Goal: Information Seeking & Learning: Find specific fact

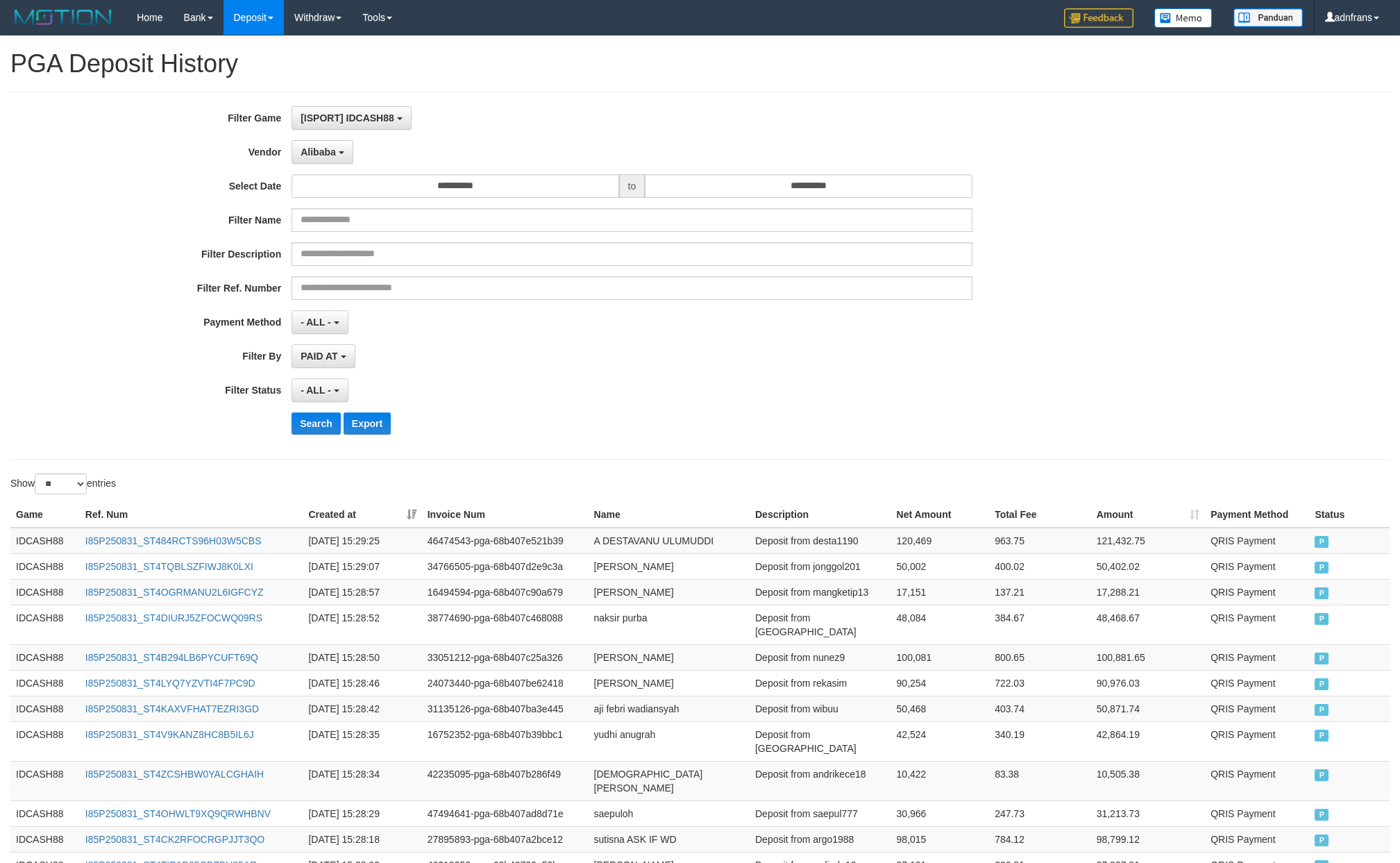
select select "**********"
select select "**"
click at [318, 428] on button "Search" at bounding box center [317, 423] width 49 height 22
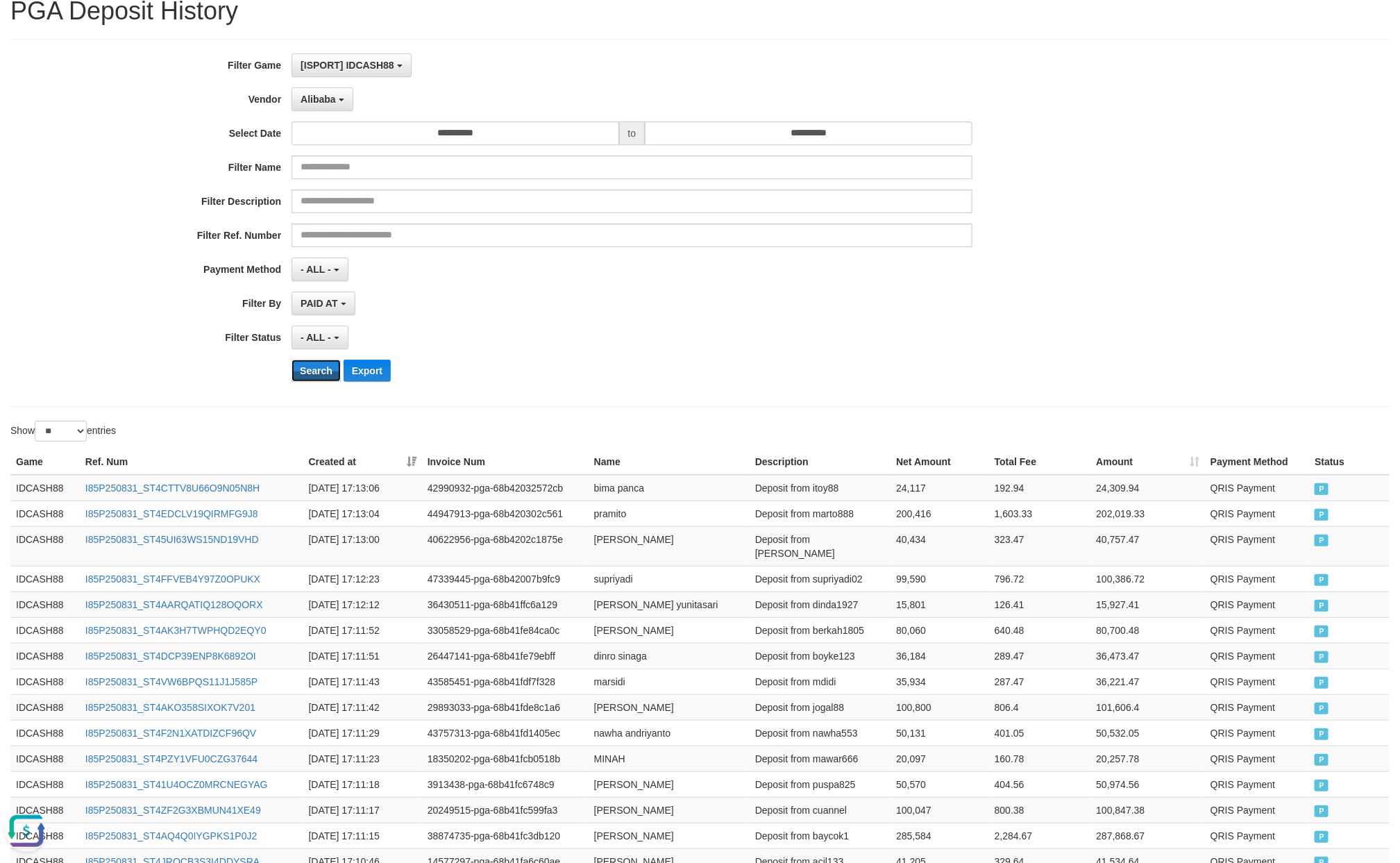
scroll to position [40, 0]
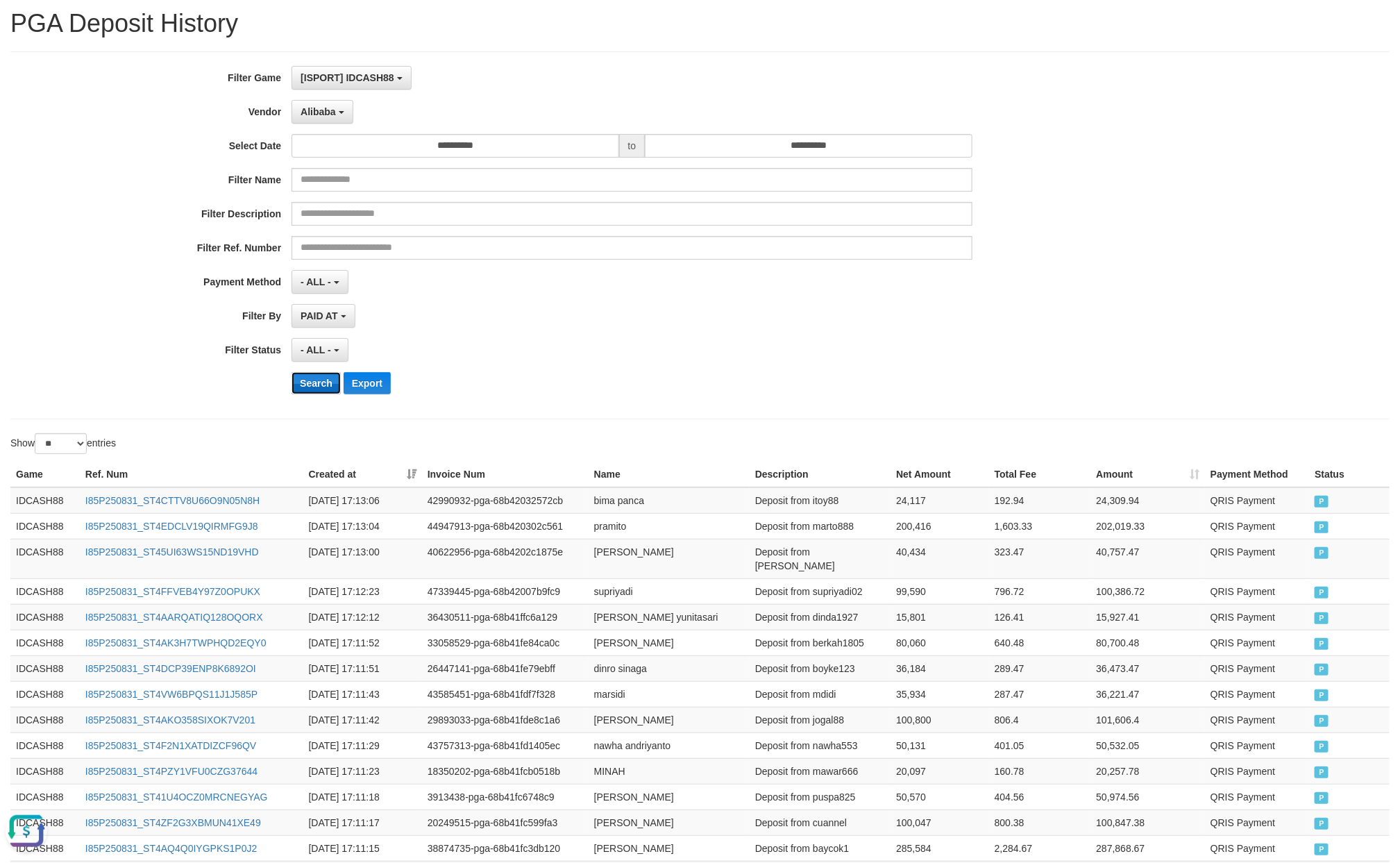
click at [329, 390] on button "Search" at bounding box center [317, 383] width 49 height 22
click at [322, 107] on span "Alibaba" at bounding box center [317, 111] width 35 height 11
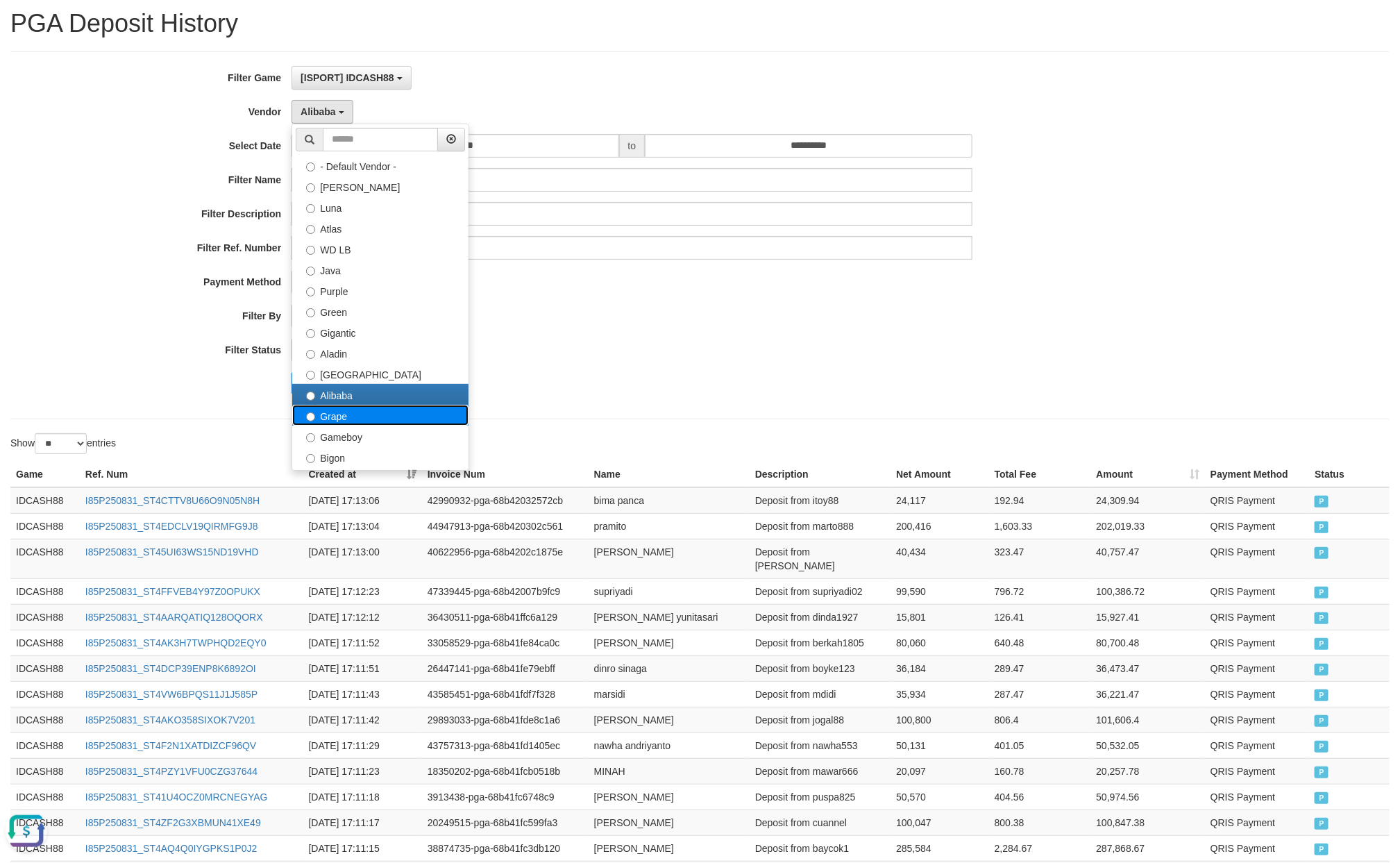
click at [346, 417] on label "Grape" at bounding box center [380, 415] width 177 height 20
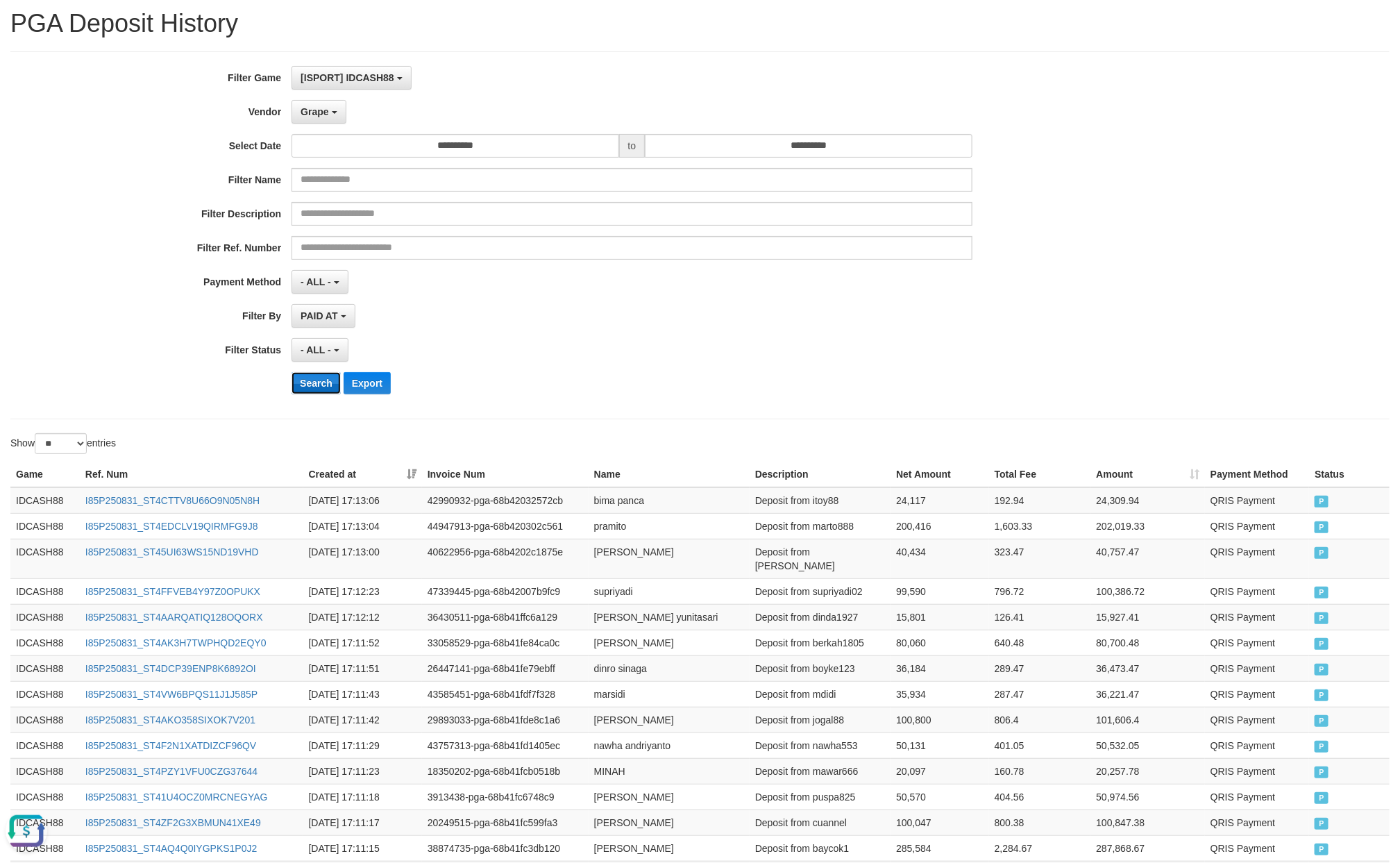
click at [305, 390] on button "Search" at bounding box center [317, 383] width 49 height 22
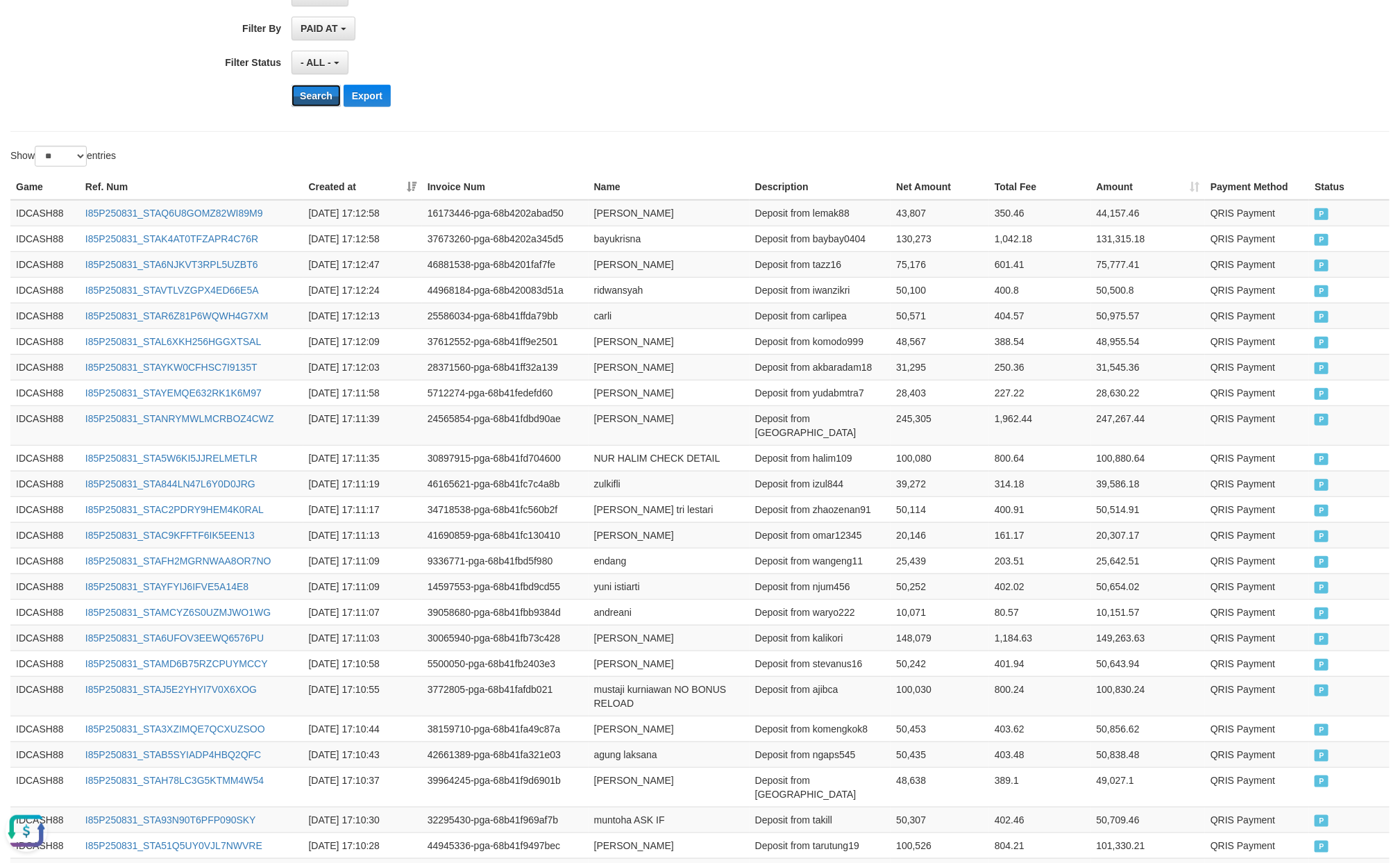
scroll to position [0, 0]
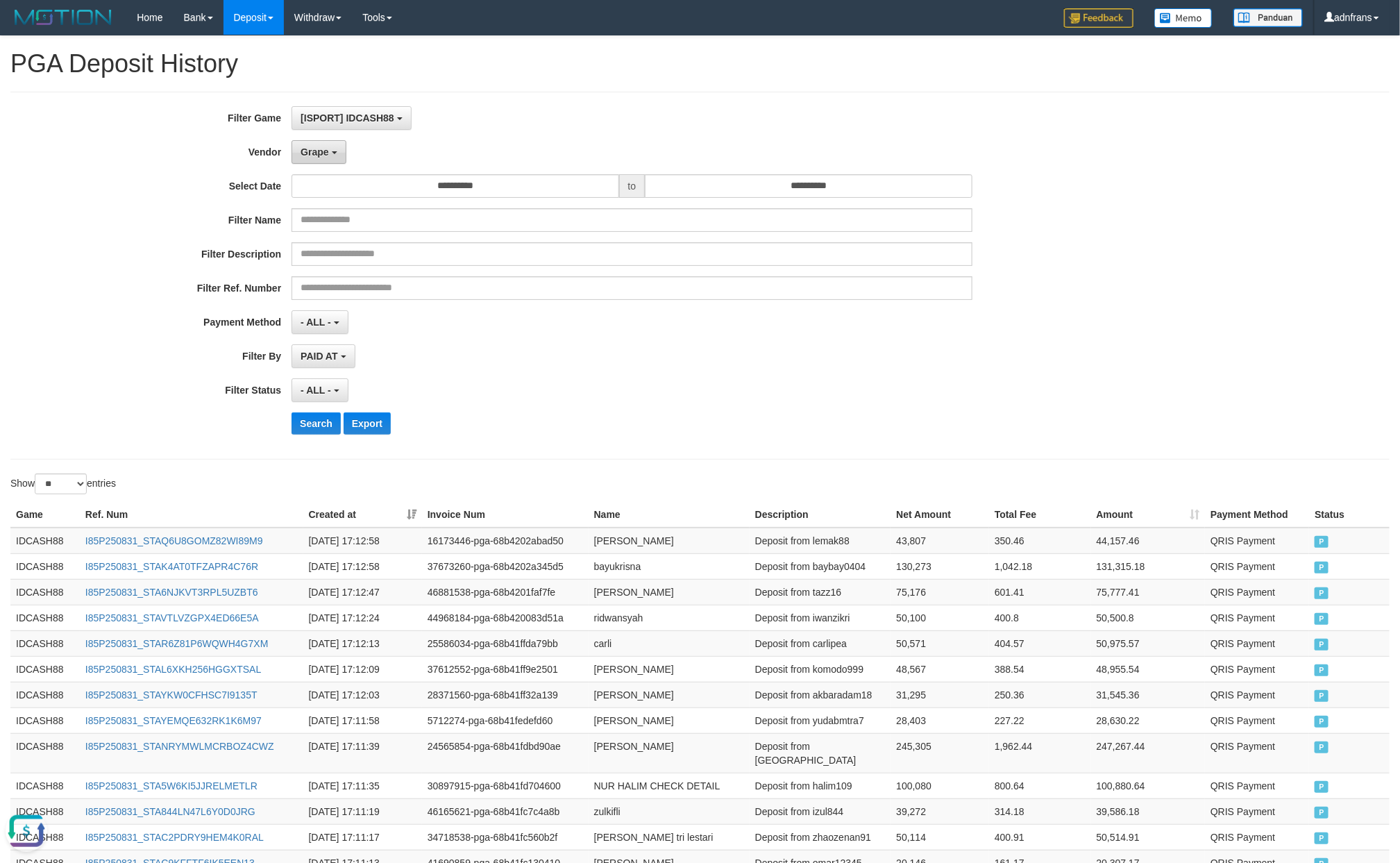
click at [318, 157] on span "Grape" at bounding box center [314, 152] width 28 height 11
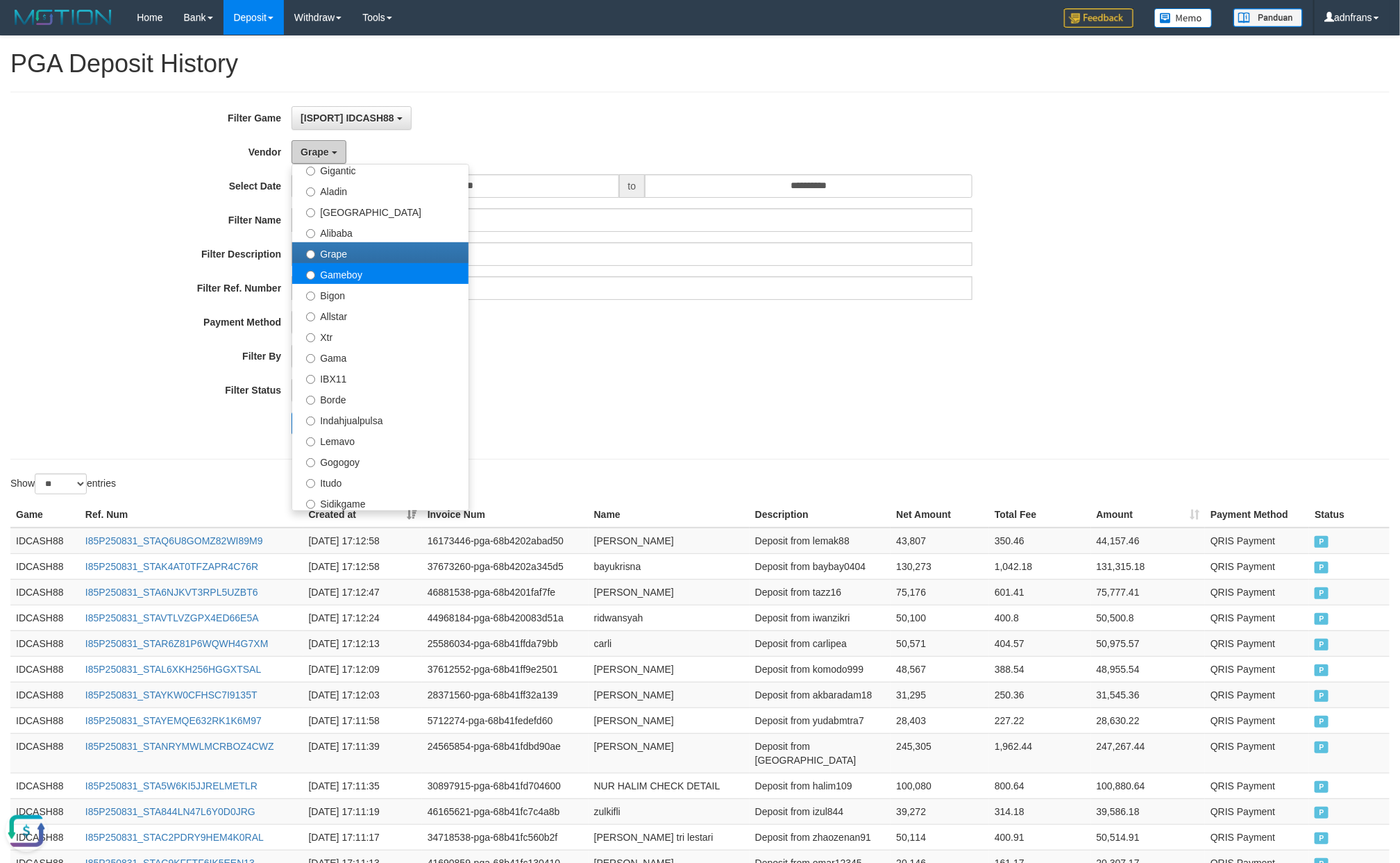
scroll to position [208, 0]
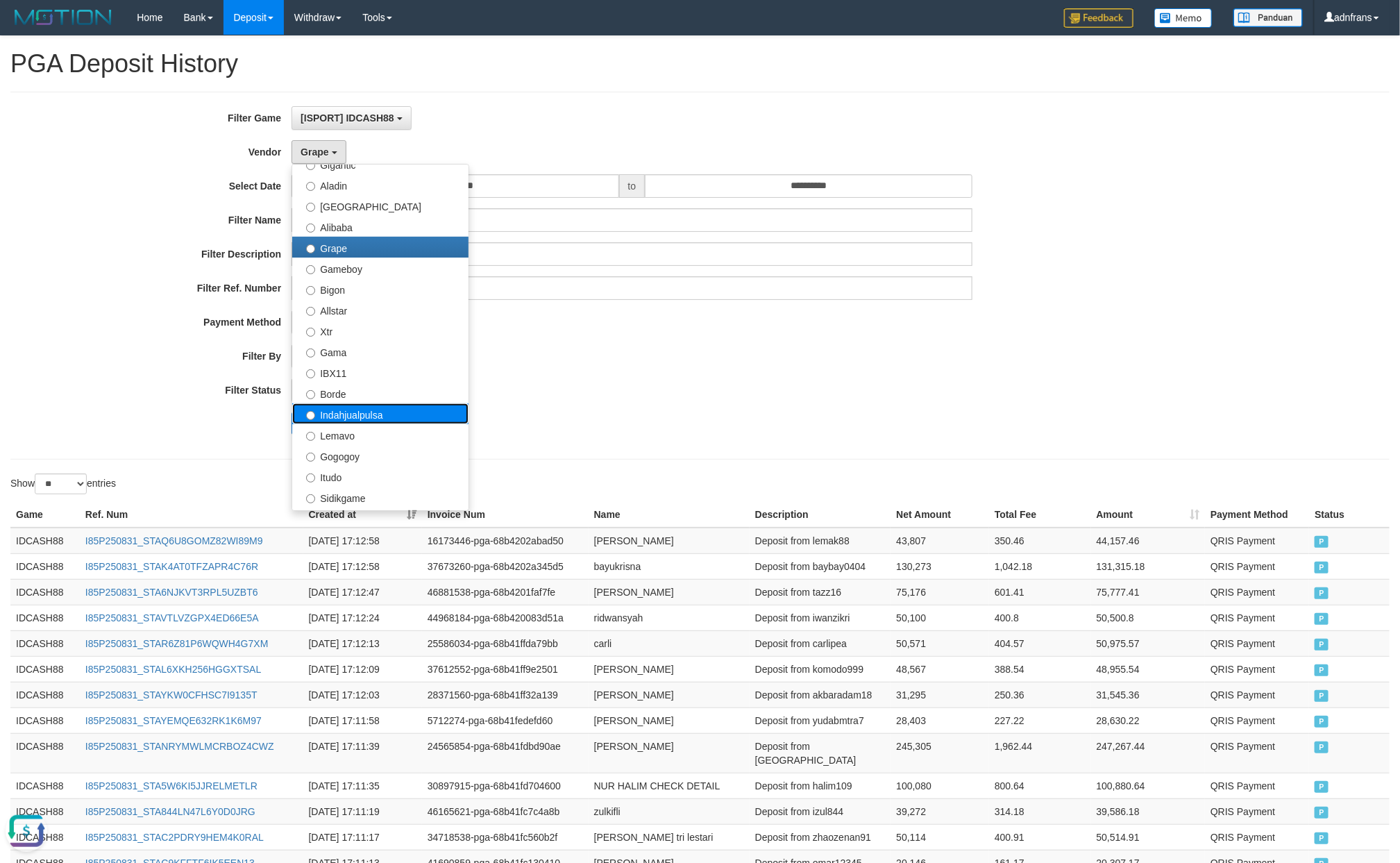
click at [374, 413] on label "Indahjualpulsa" at bounding box center [380, 414] width 177 height 20
select select "**********"
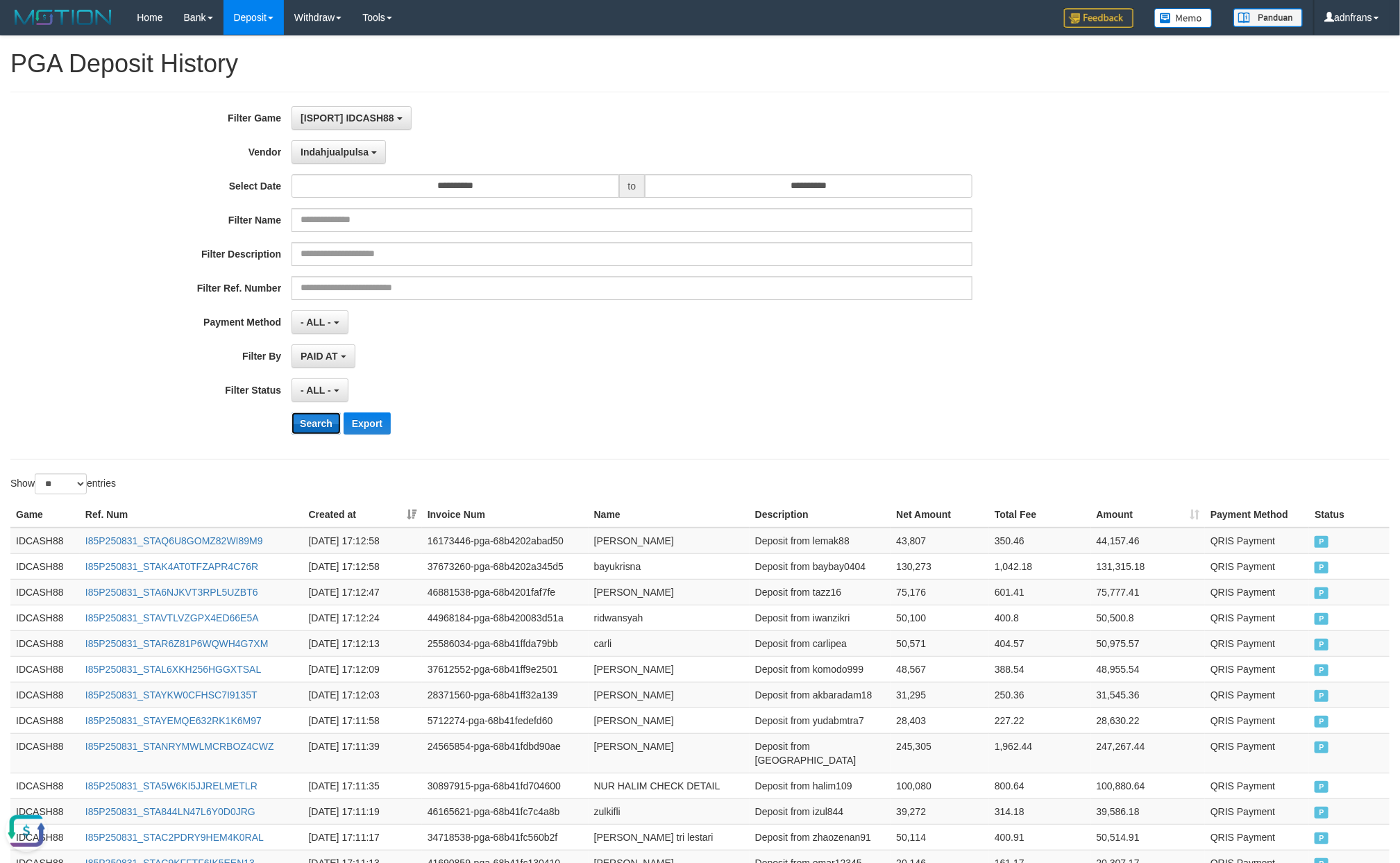
drag, startPoint x: 315, startPoint y: 429, endPoint x: 567, endPoint y: 288, distance: 288.8
click at [315, 430] on button "Search" at bounding box center [317, 423] width 49 height 22
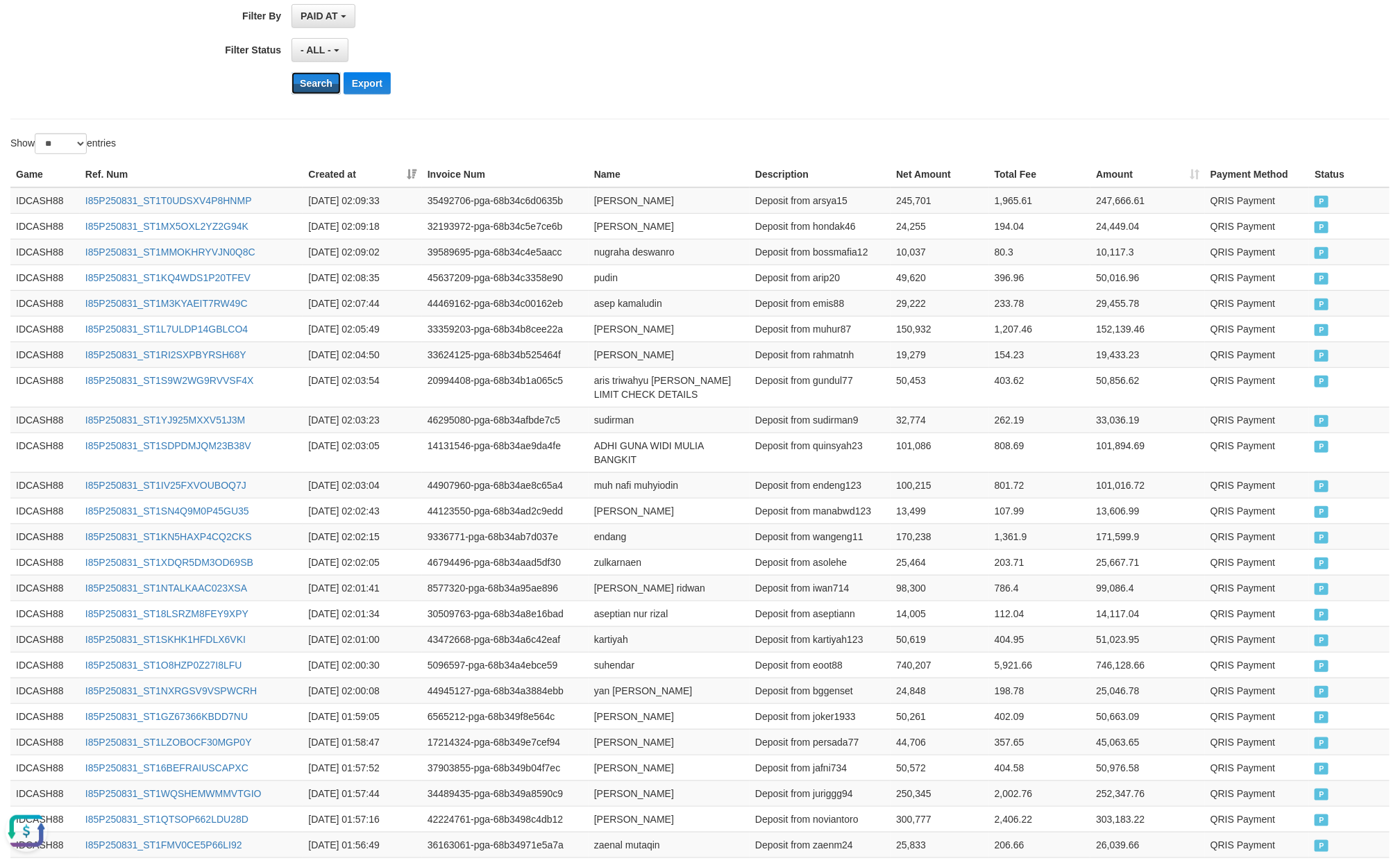
scroll to position [0, 0]
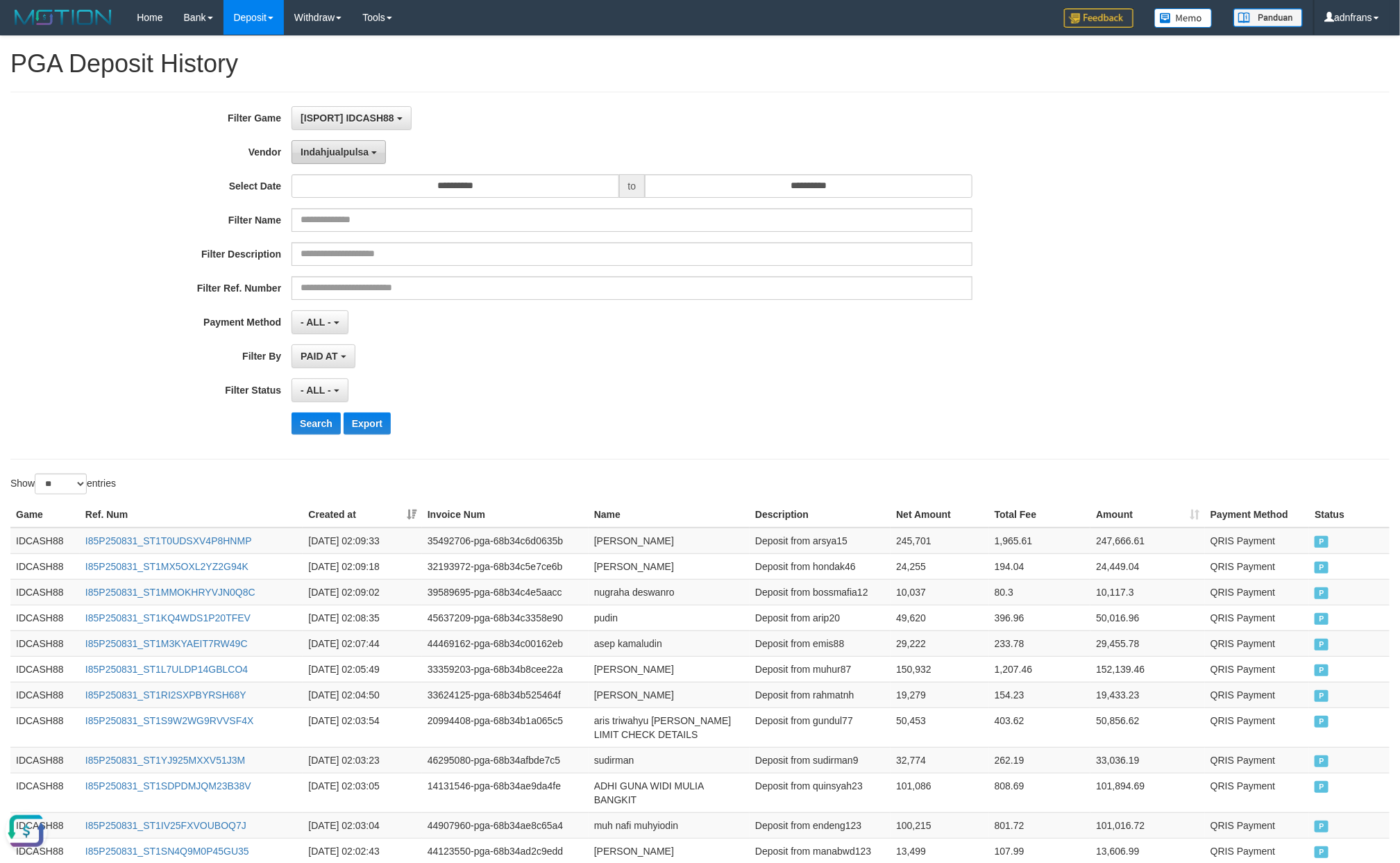
click at [344, 156] on span "Indahjualpulsa" at bounding box center [334, 152] width 68 height 11
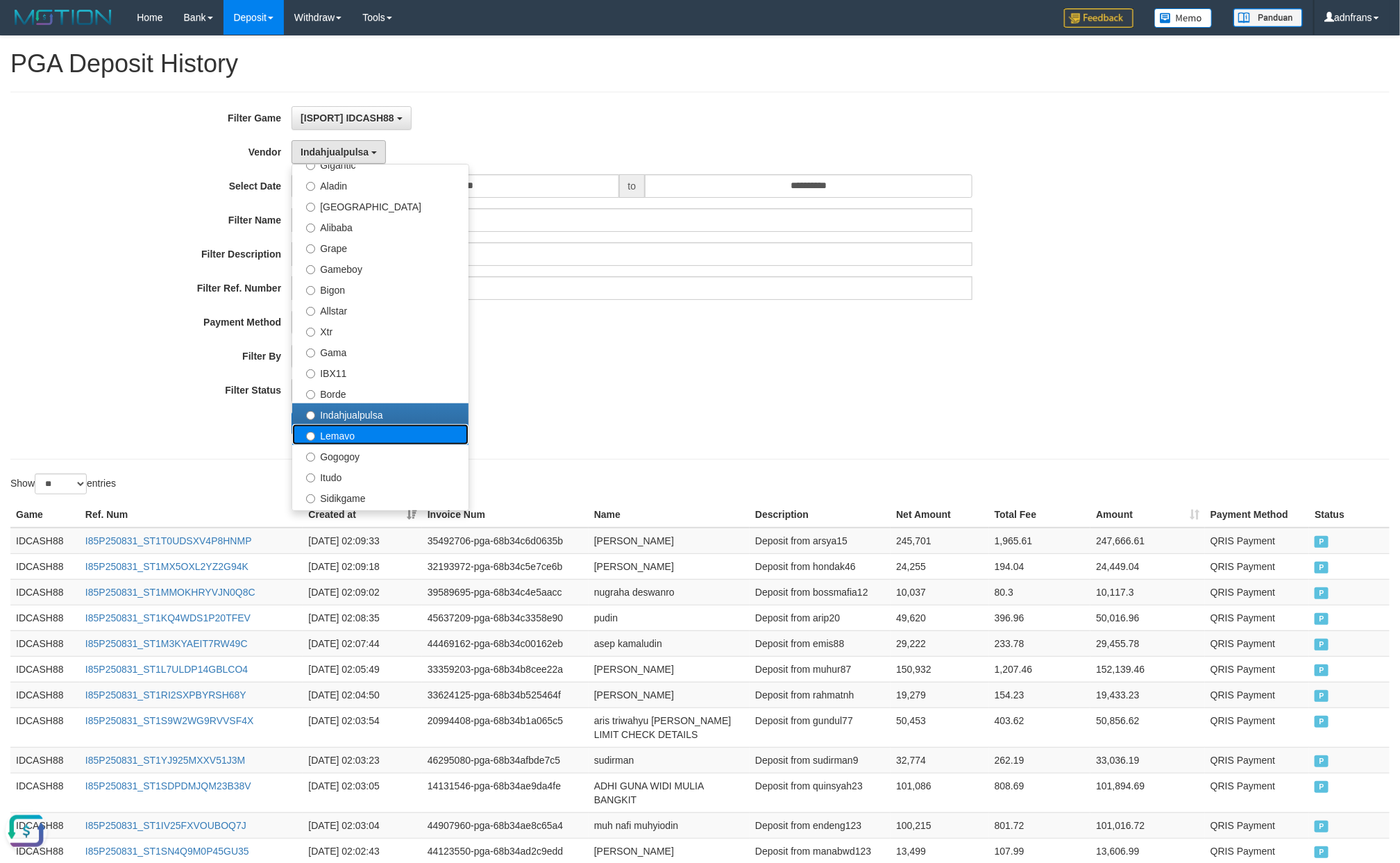
click at [365, 440] on label "Lemavo" at bounding box center [380, 434] width 177 height 20
select select "**********"
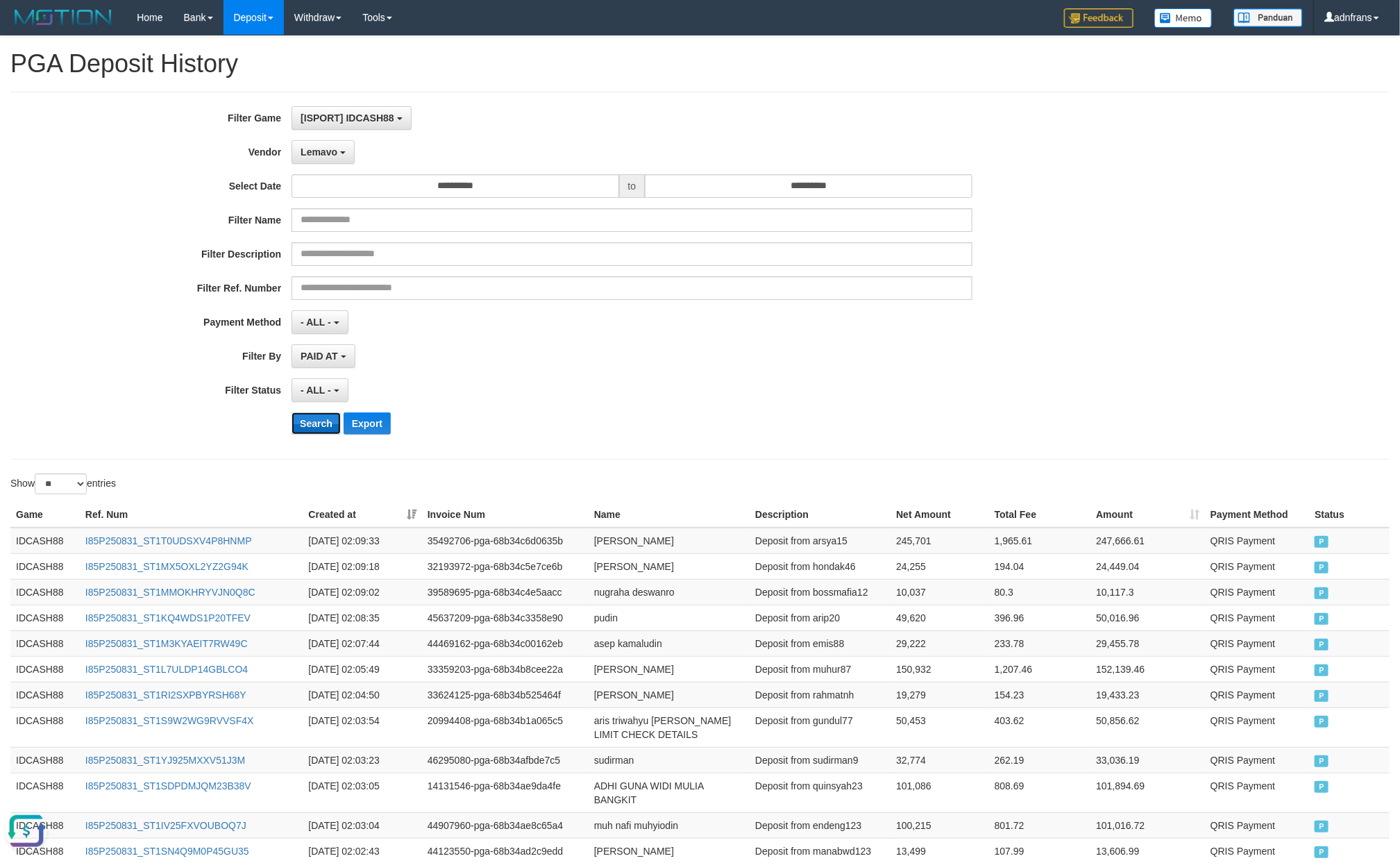
click at [325, 434] on button "Search" at bounding box center [317, 423] width 49 height 22
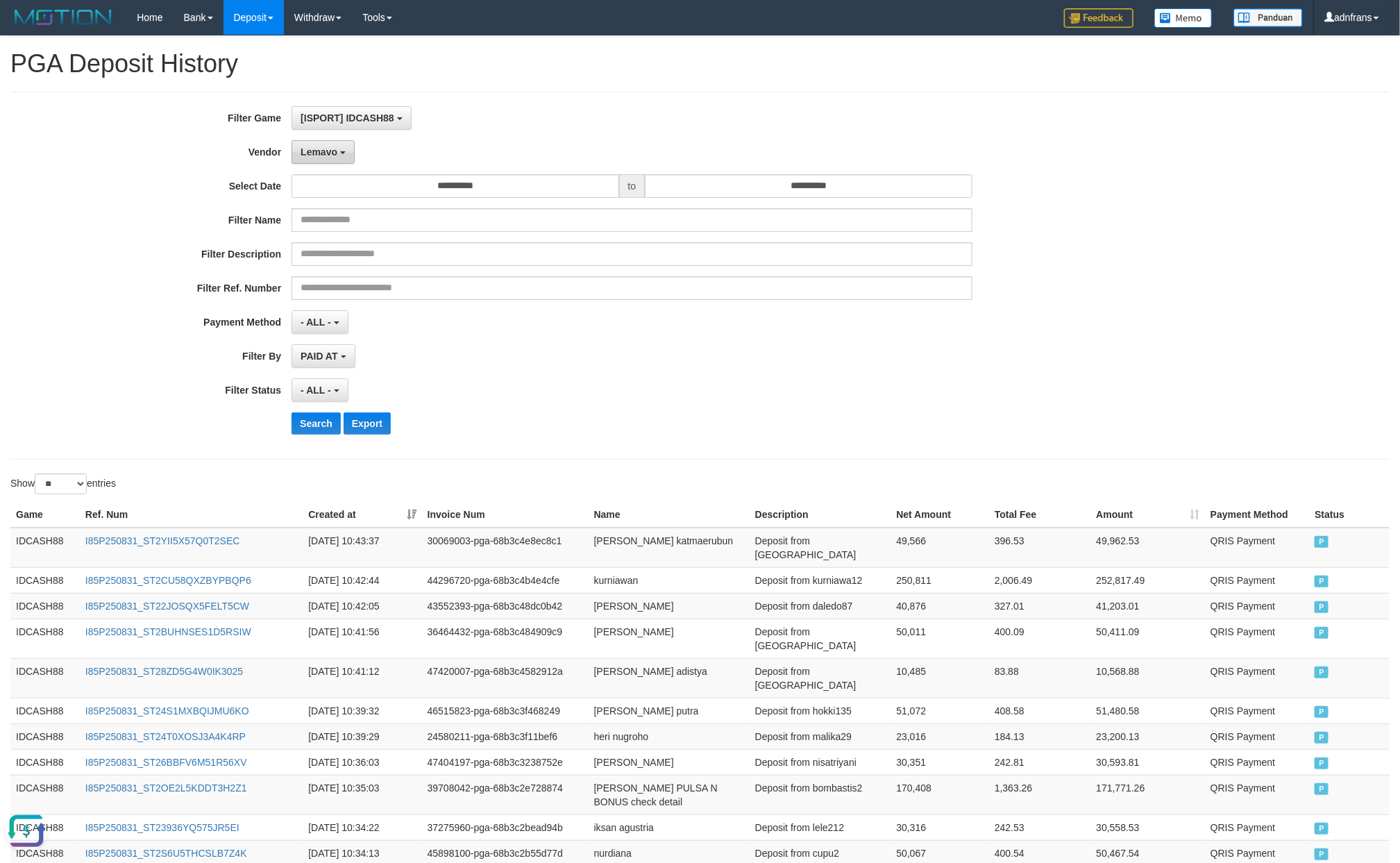
click at [334, 155] on span "Lemavo" at bounding box center [318, 152] width 37 height 11
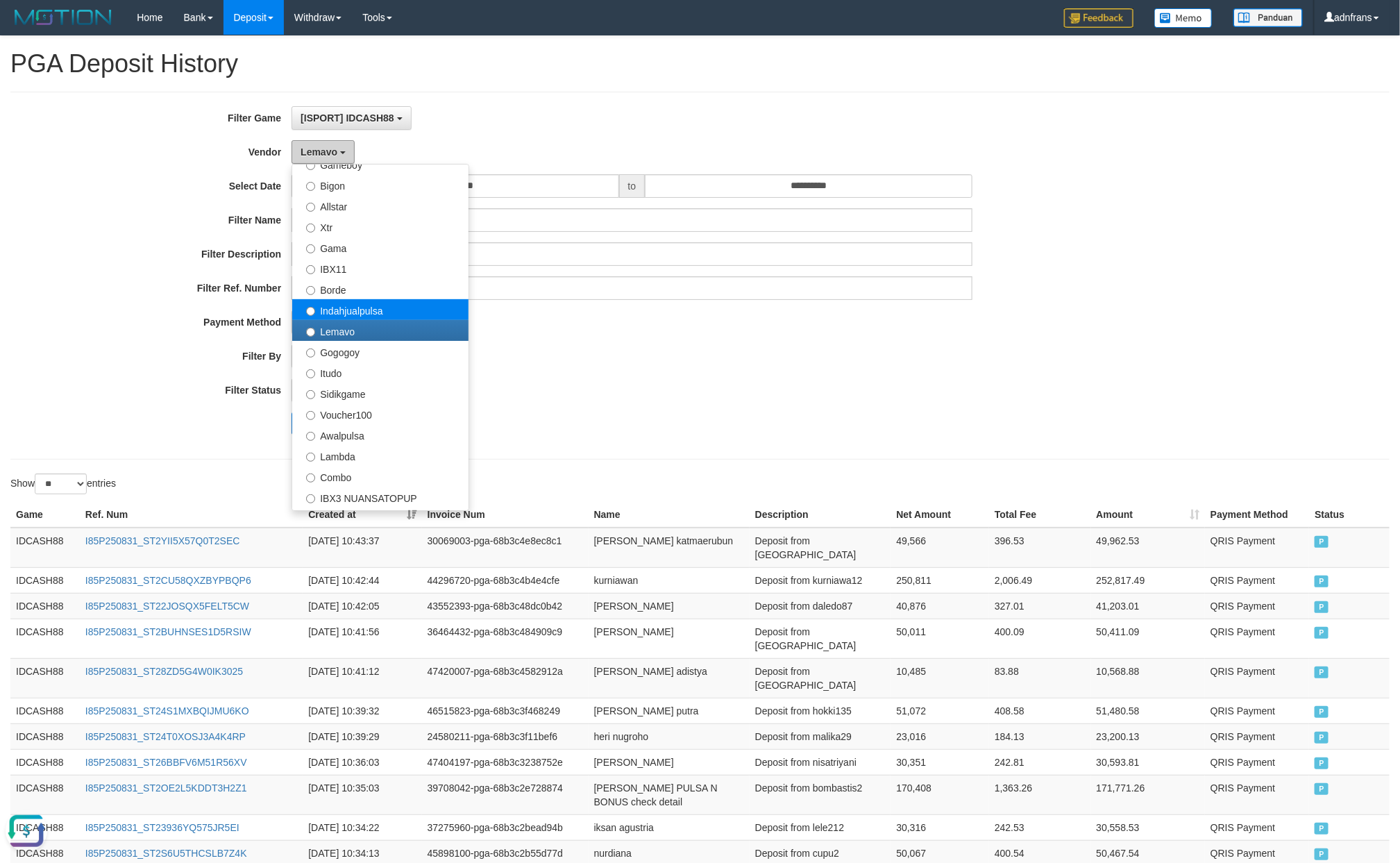
scroll to position [455, 0]
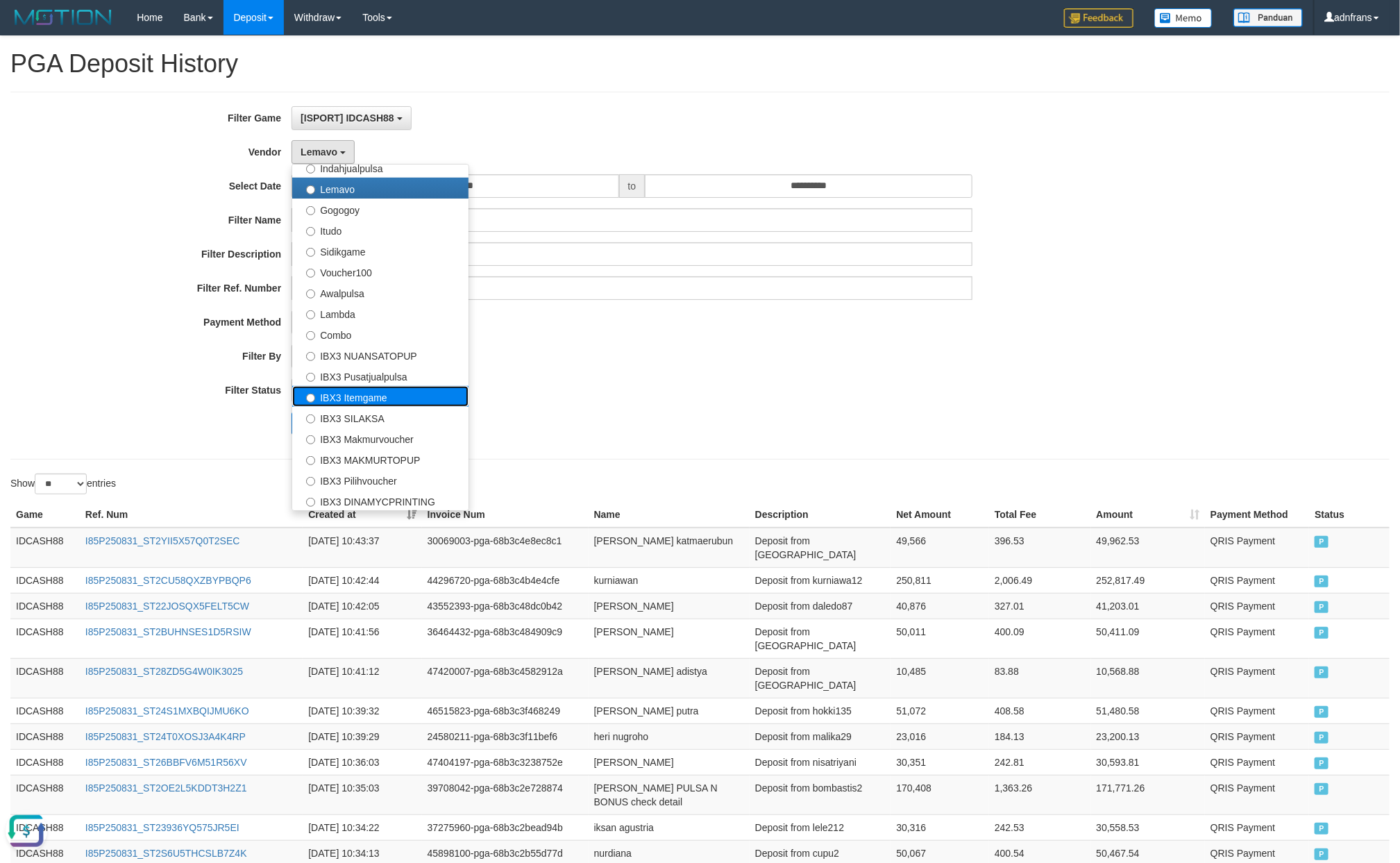
click at [400, 398] on label "IBX3 Itemgame" at bounding box center [380, 396] width 177 height 20
select select "**********"
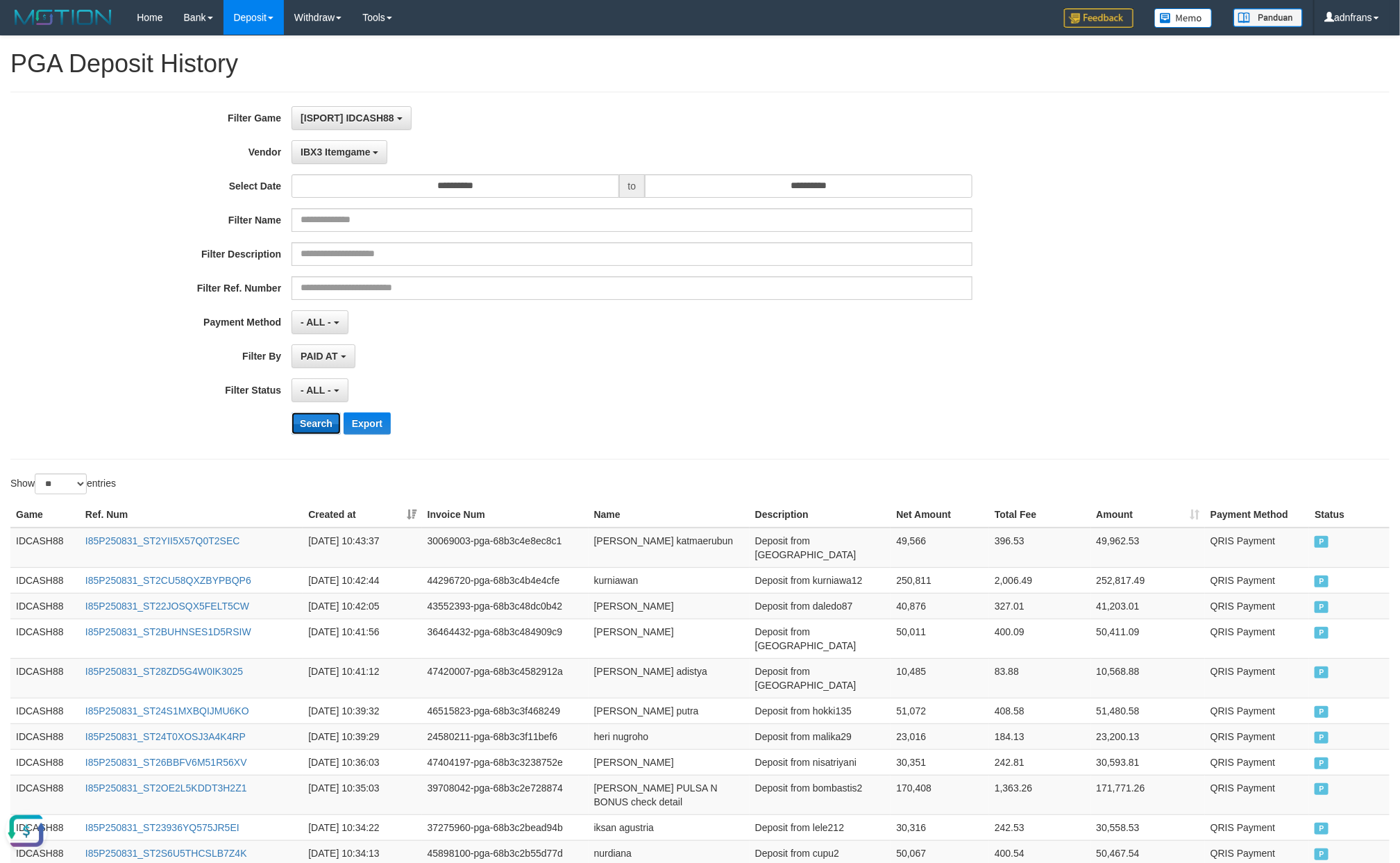
click at [311, 434] on button "Search" at bounding box center [317, 423] width 49 height 22
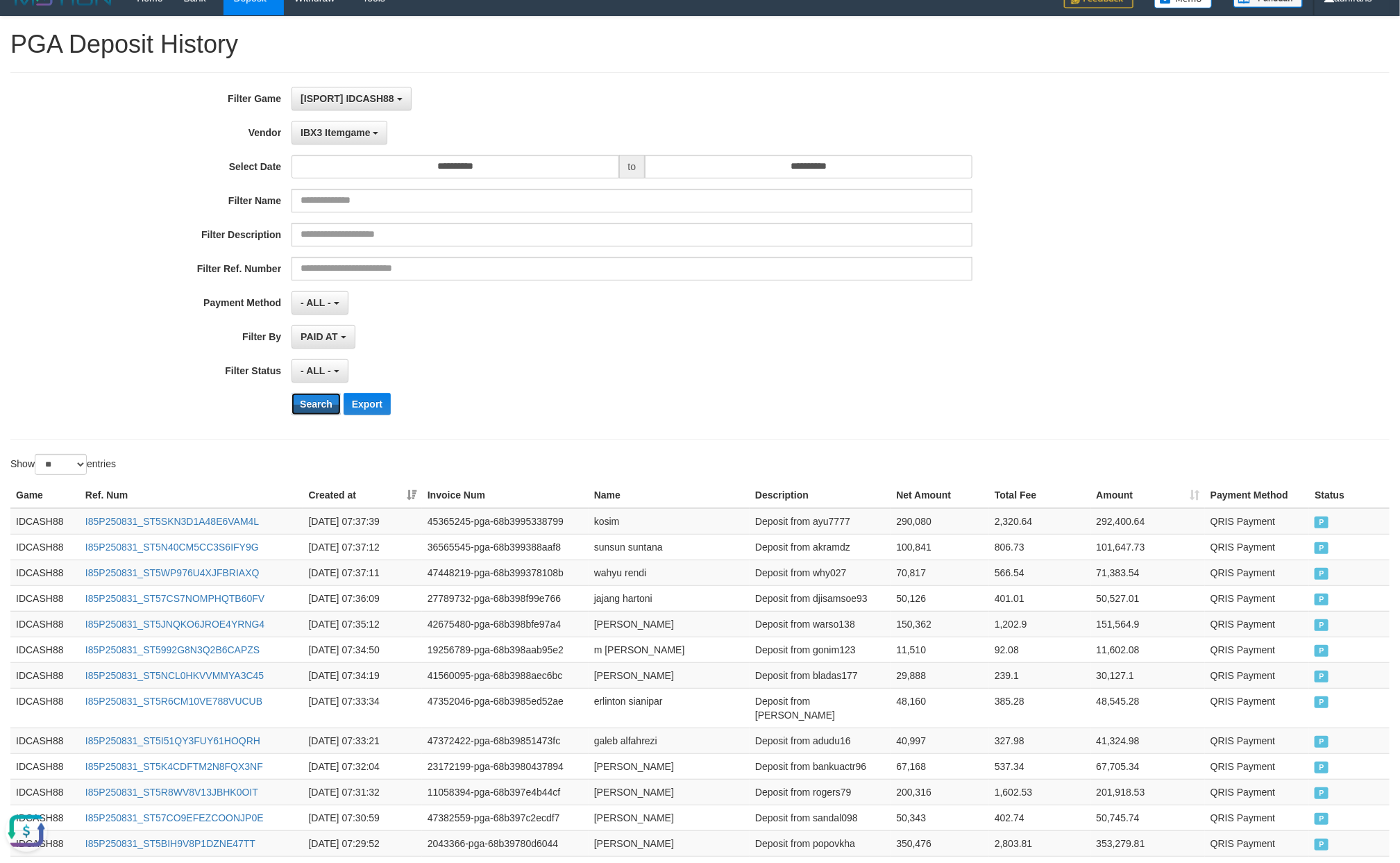
scroll to position [0, 0]
